Goal: Transaction & Acquisition: Purchase product/service

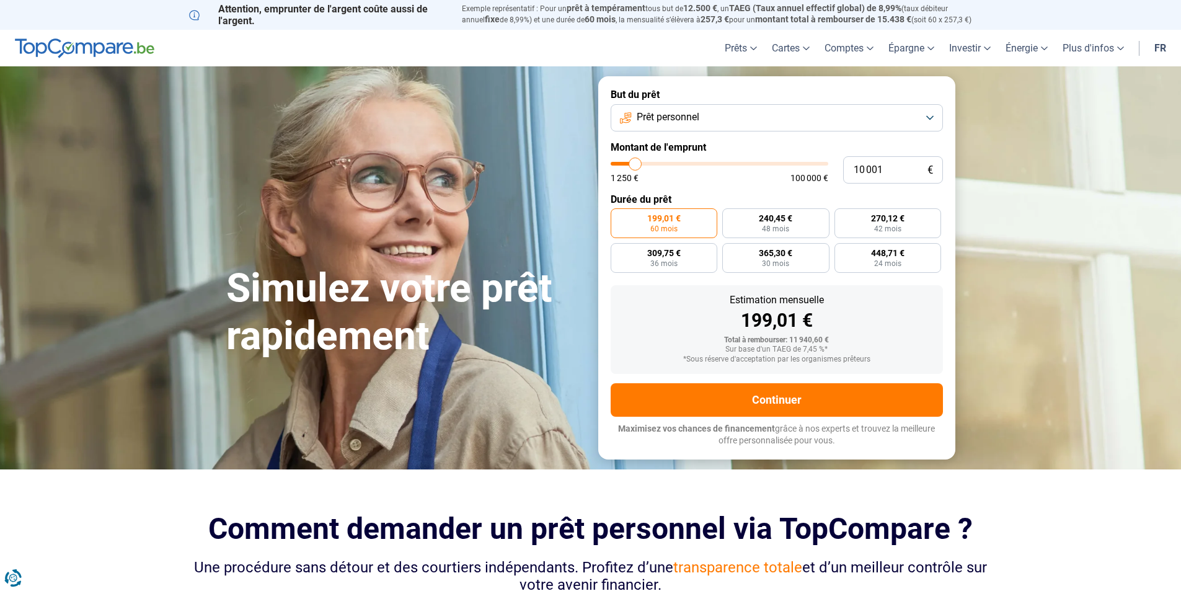
click at [928, 116] on button "Prêt personnel" at bounding box center [777, 117] width 332 height 27
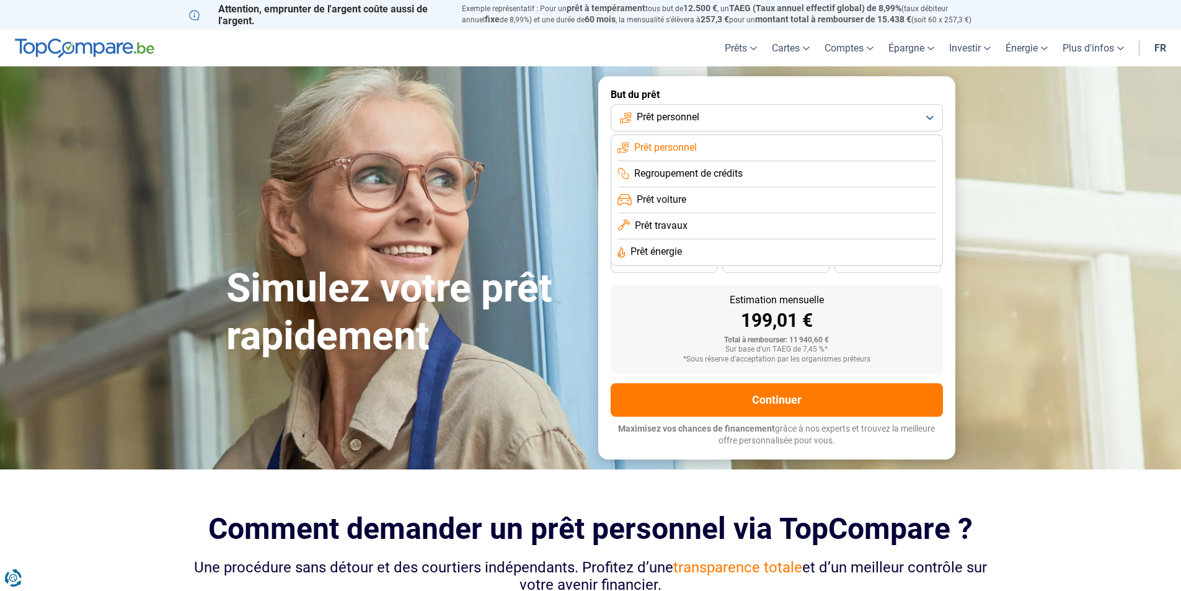
click at [716, 201] on li "Prêt voiture" at bounding box center [777, 200] width 319 height 26
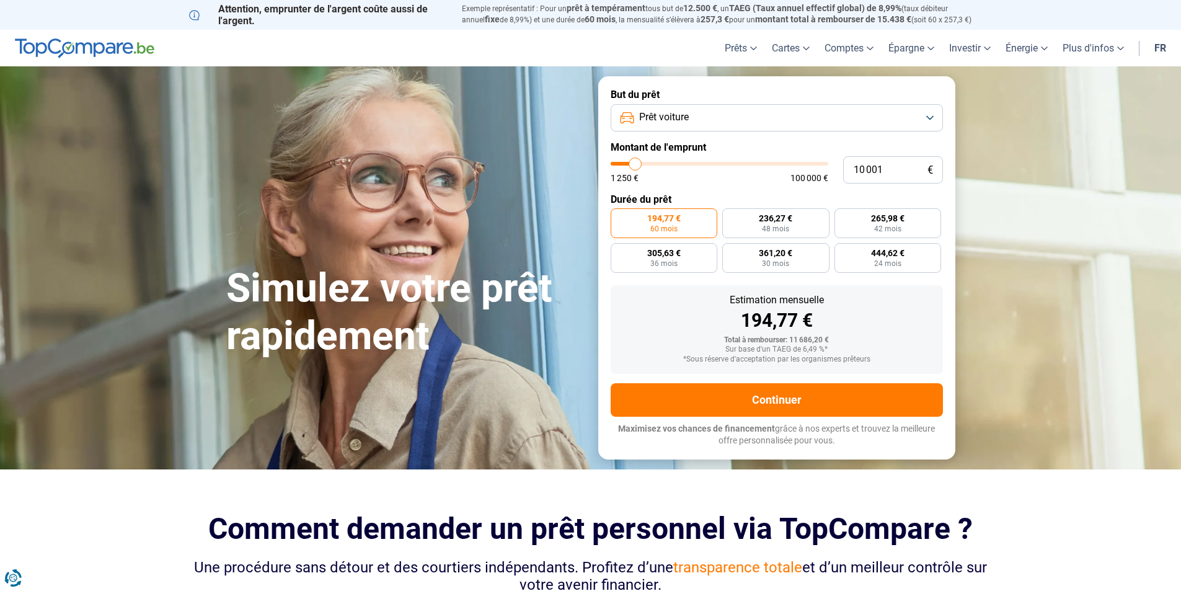
type input "46 500"
type input "46500"
click at [711, 162] on input "range" at bounding box center [720, 164] width 218 height 4
radio input "false"
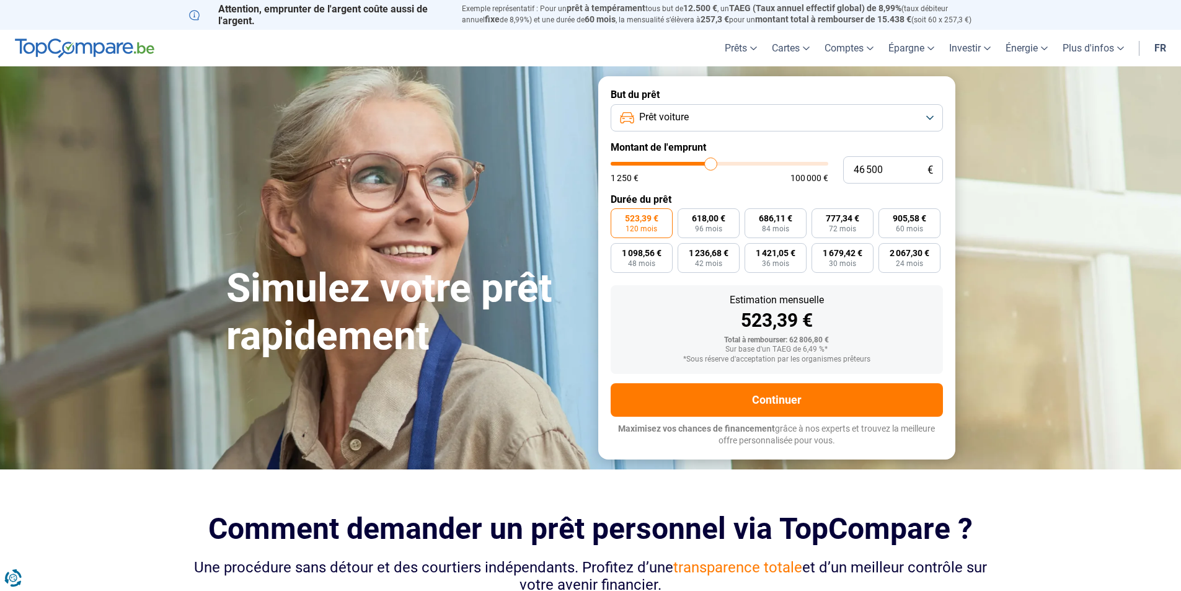
type input "38 250"
type input "38250"
click at [694, 162] on input "range" at bounding box center [720, 164] width 218 height 4
type input "41 500"
type input "41500"
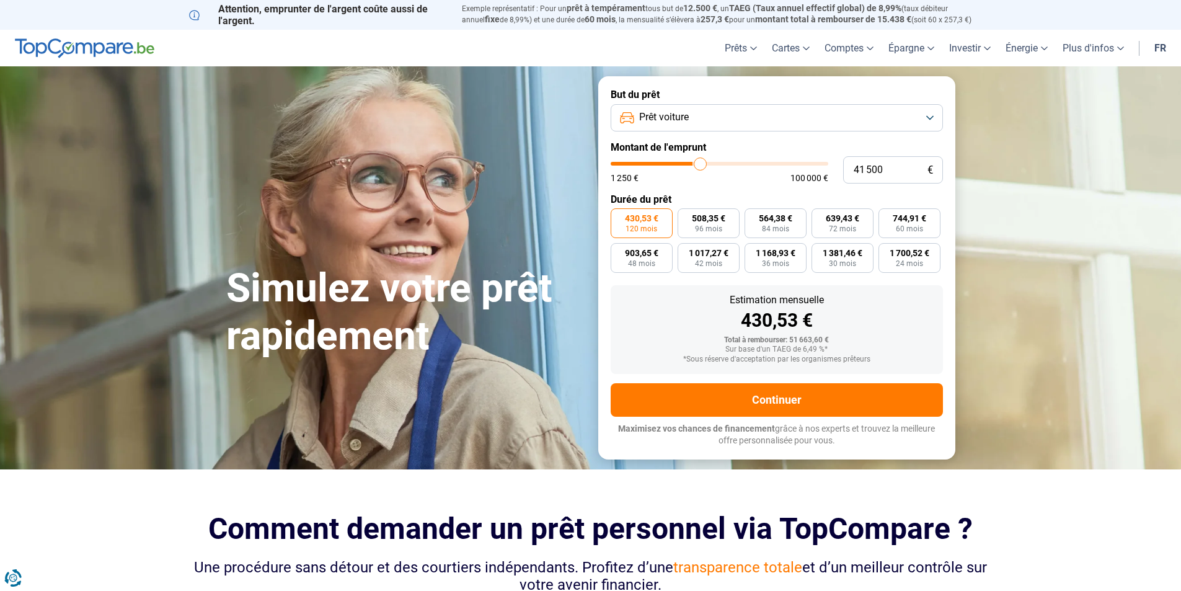
click at [701, 162] on input "range" at bounding box center [720, 164] width 218 height 4
click at [843, 219] on span "693,76 €" at bounding box center [842, 218] width 33 height 9
click at [820, 216] on input "693,76 € 72 mois" at bounding box center [816, 212] width 8 height 8
radio input "true"
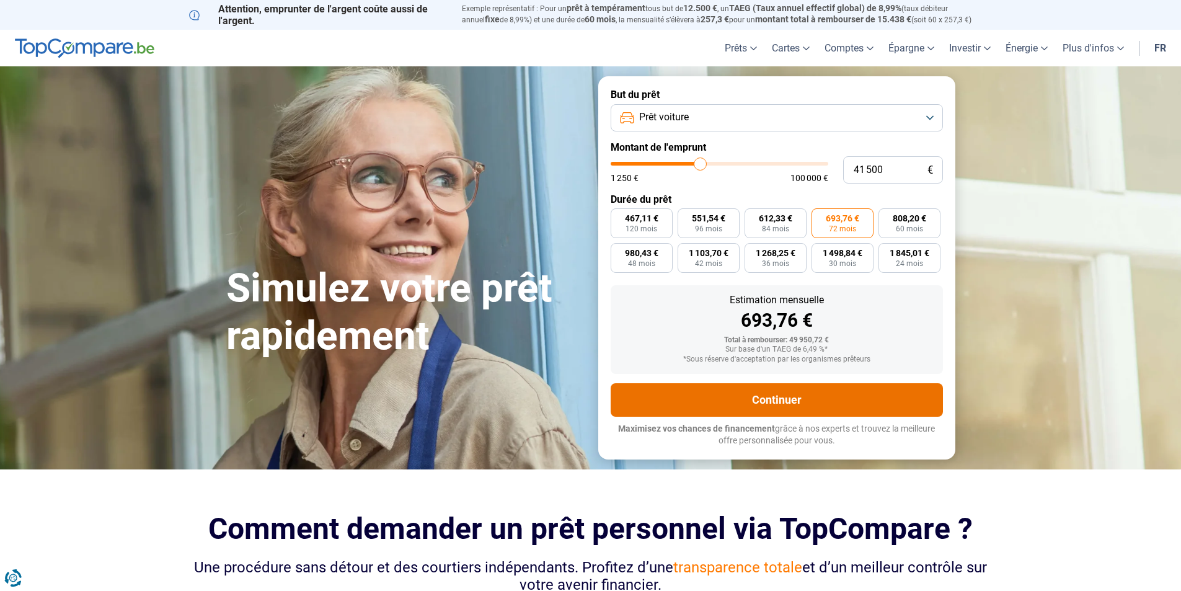
click at [815, 396] on button "Continuer" at bounding box center [777, 399] width 332 height 33
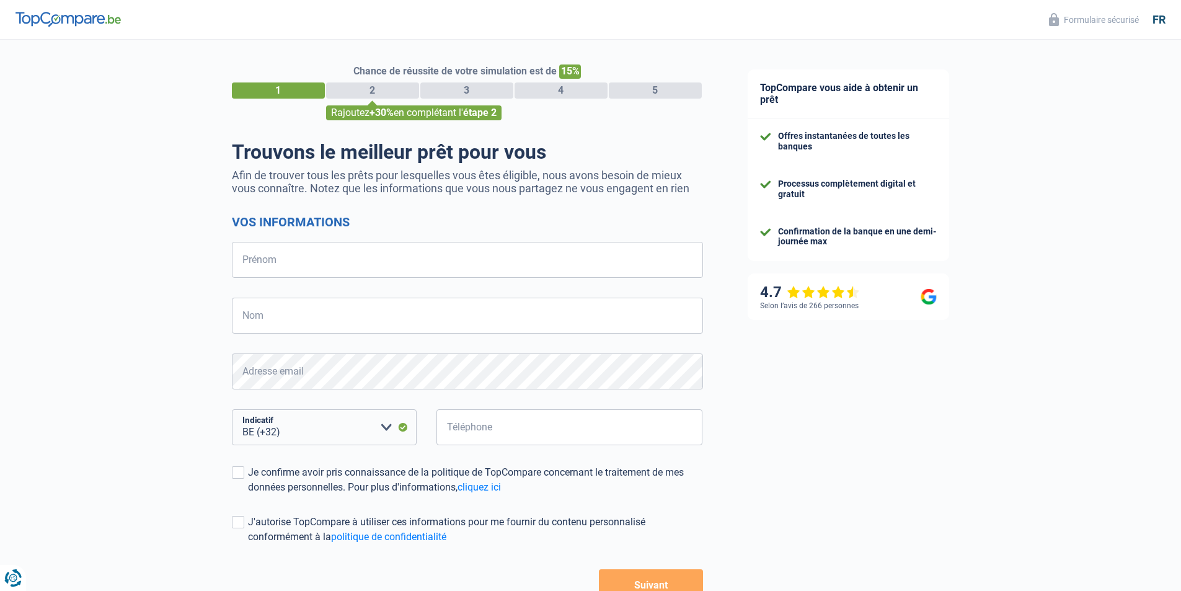
select select "32"
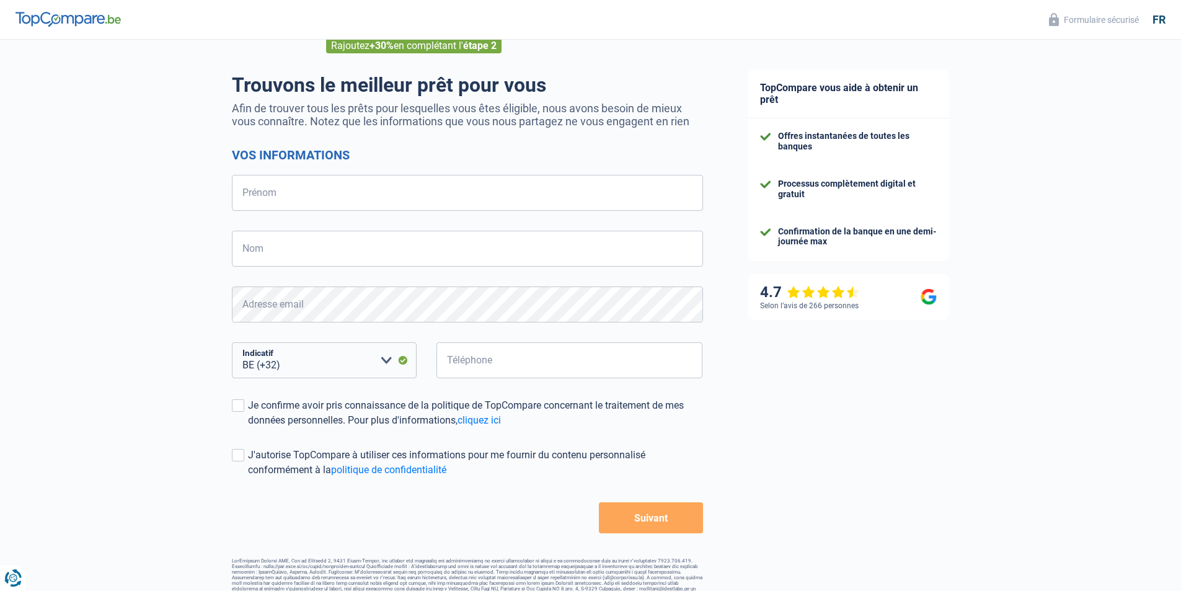
scroll to position [82, 0]
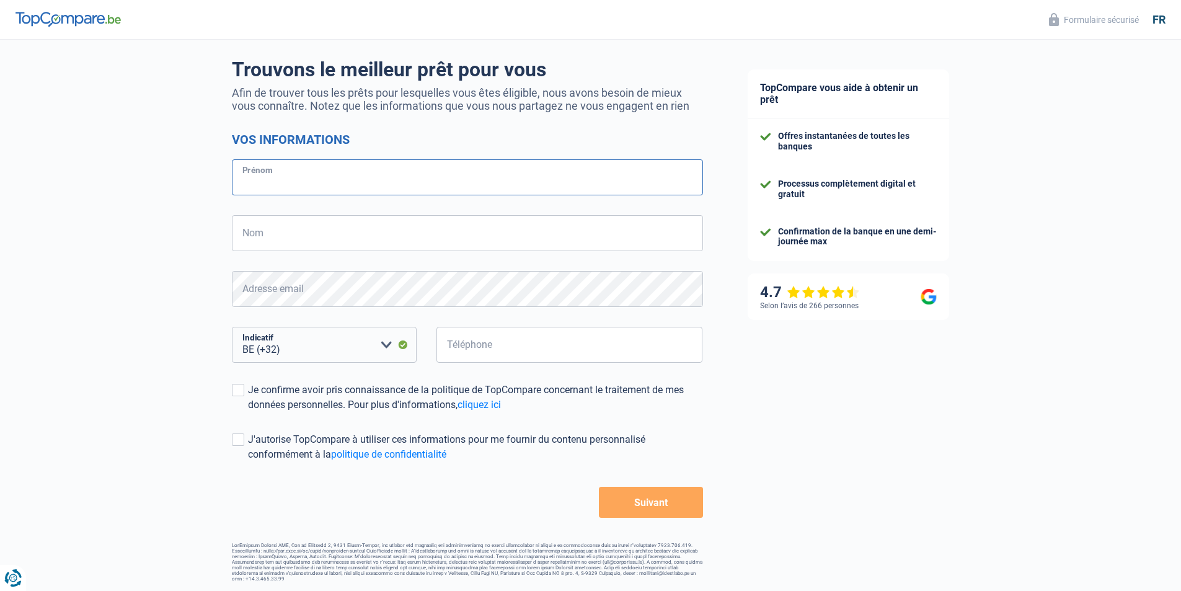
click at [279, 173] on input "Prénom" at bounding box center [467, 177] width 471 height 36
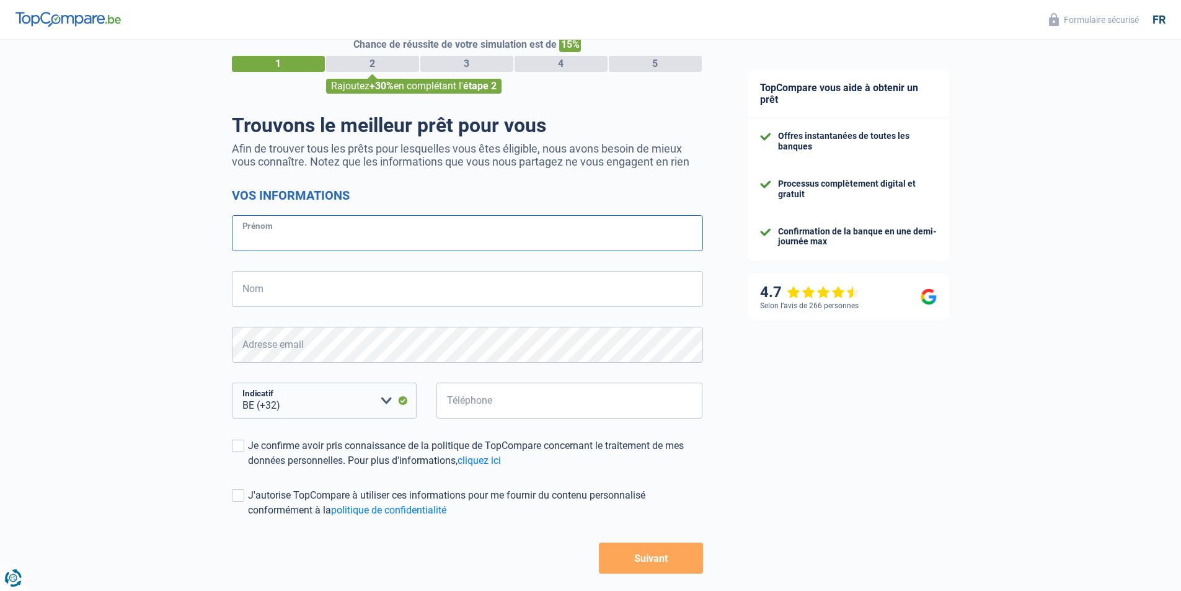
scroll to position [0, 0]
